Goal: Navigation & Orientation: Find specific page/section

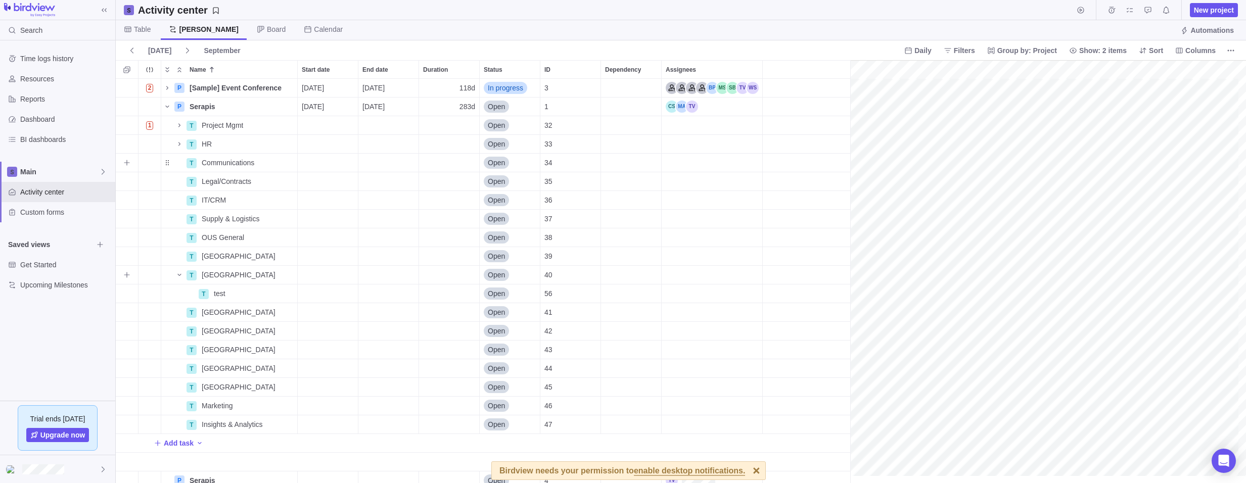
scroll to position [0, 1301]
click at [100, 469] on icon at bounding box center [103, 470] width 8 height 8
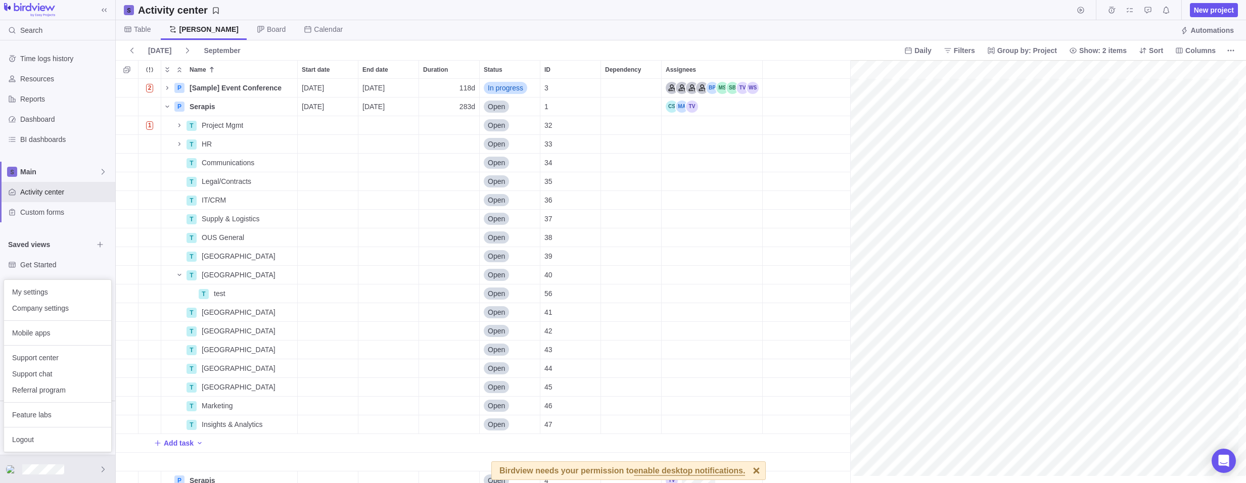
click at [318, 8] on body "Search Time logs history Resources Reports Dashboard BI dashboards Main Activit…" at bounding box center [623, 241] width 1246 height 483
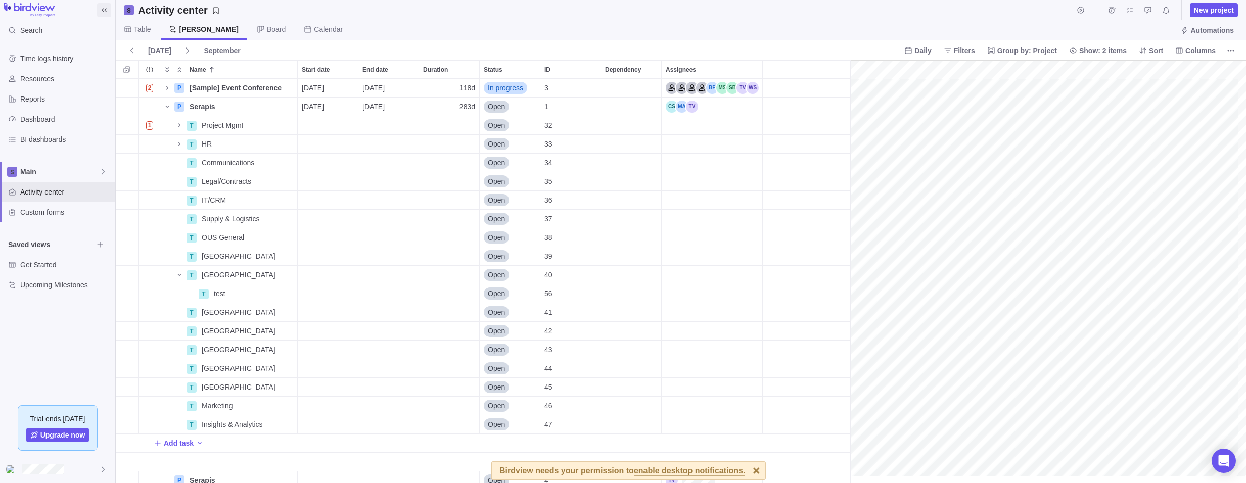
click at [104, 8] on icon at bounding box center [104, 10] width 5 height 4
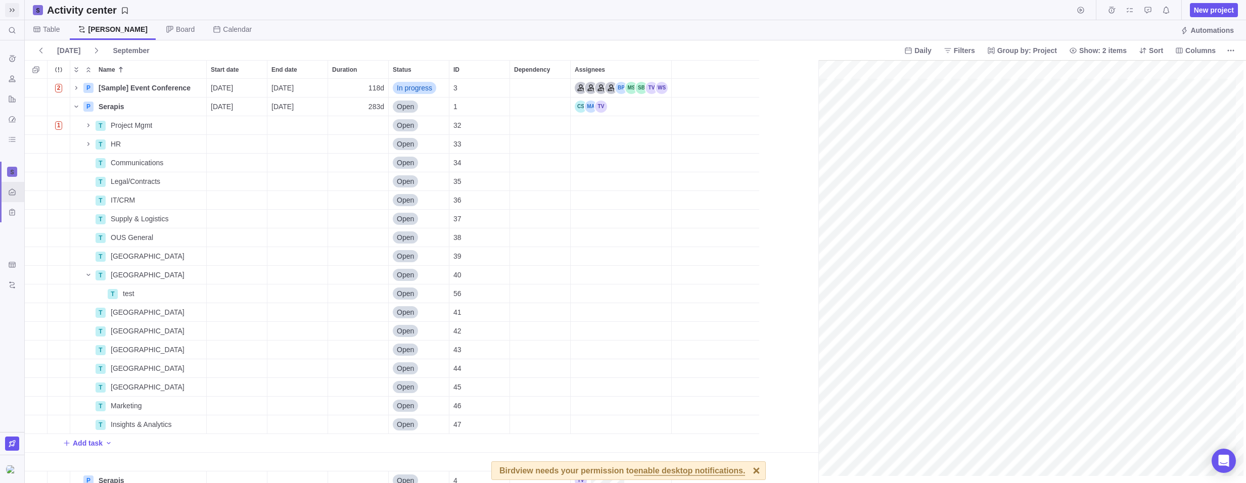
scroll to position [397, 787]
click at [11, 10] on icon at bounding box center [12, 10] width 8 height 8
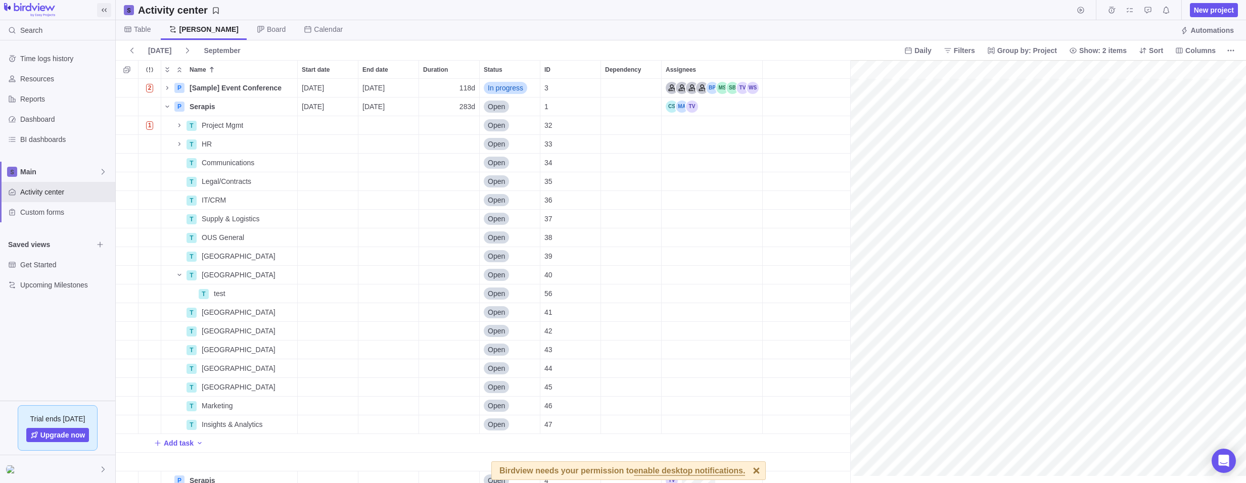
scroll to position [397, 728]
click at [112, 172] on div "Main" at bounding box center [57, 172] width 115 height 20
click at [94, 193] on icon "Edit space settings" at bounding box center [96, 196] width 8 height 8
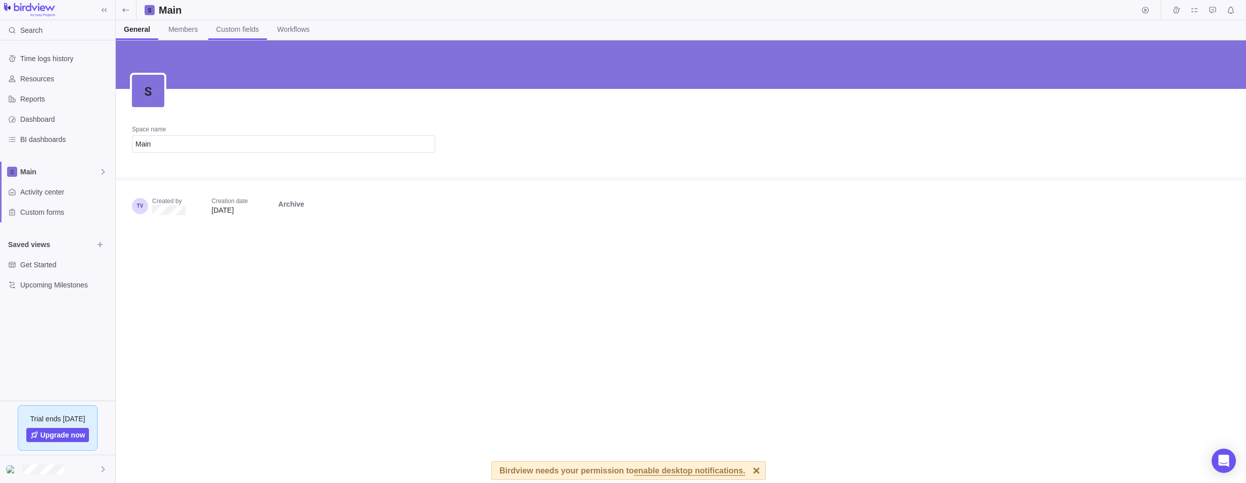
click at [242, 31] on span "Custom fields" at bounding box center [237, 29] width 43 height 10
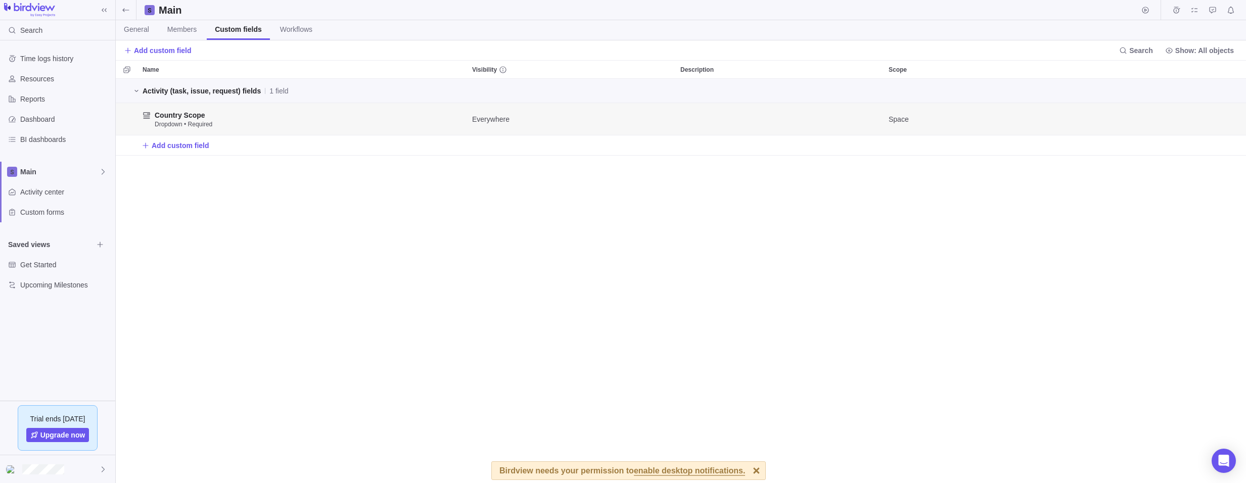
scroll to position [397, 1123]
click at [39, 60] on span "Time logs history" at bounding box center [65, 59] width 91 height 10
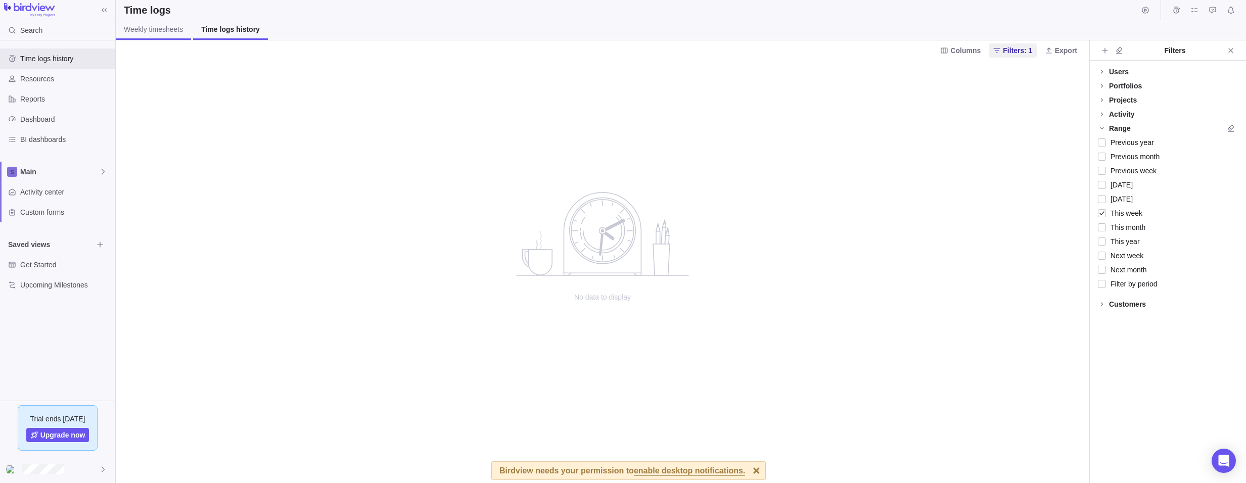
click at [173, 34] on span "Weekly timesheets" at bounding box center [153, 29] width 59 height 10
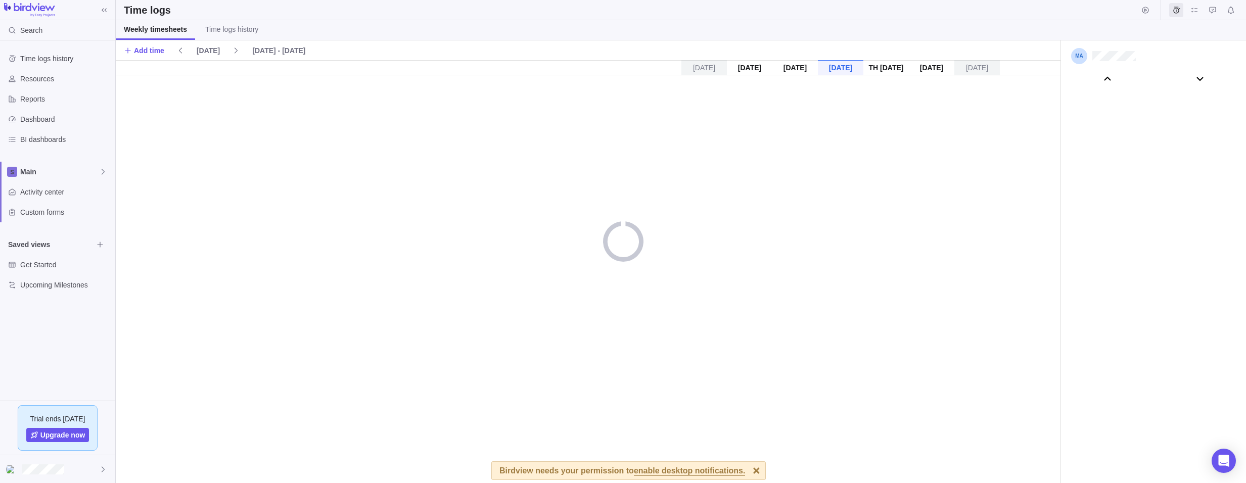
scroll to position [56212, 0]
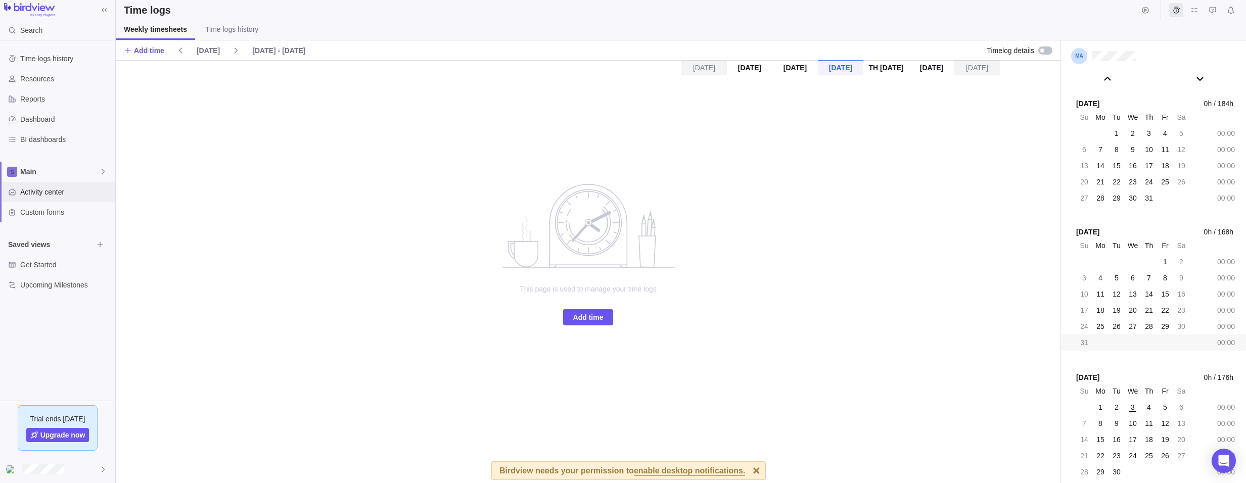
click at [43, 191] on span "Activity center" at bounding box center [65, 192] width 91 height 10
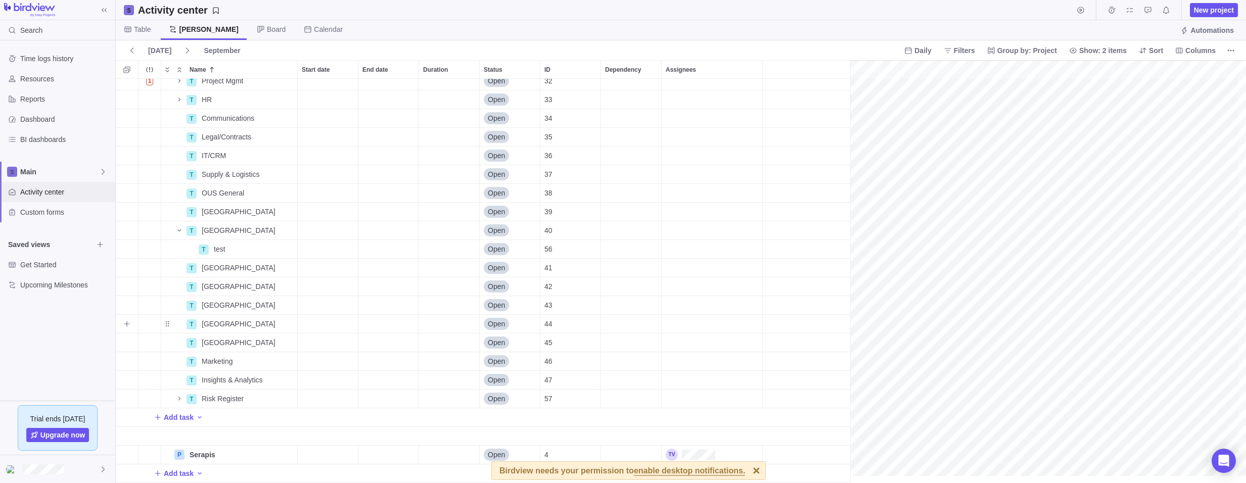
scroll to position [0, 1301]
